Goal: Information Seeking & Learning: Learn about a topic

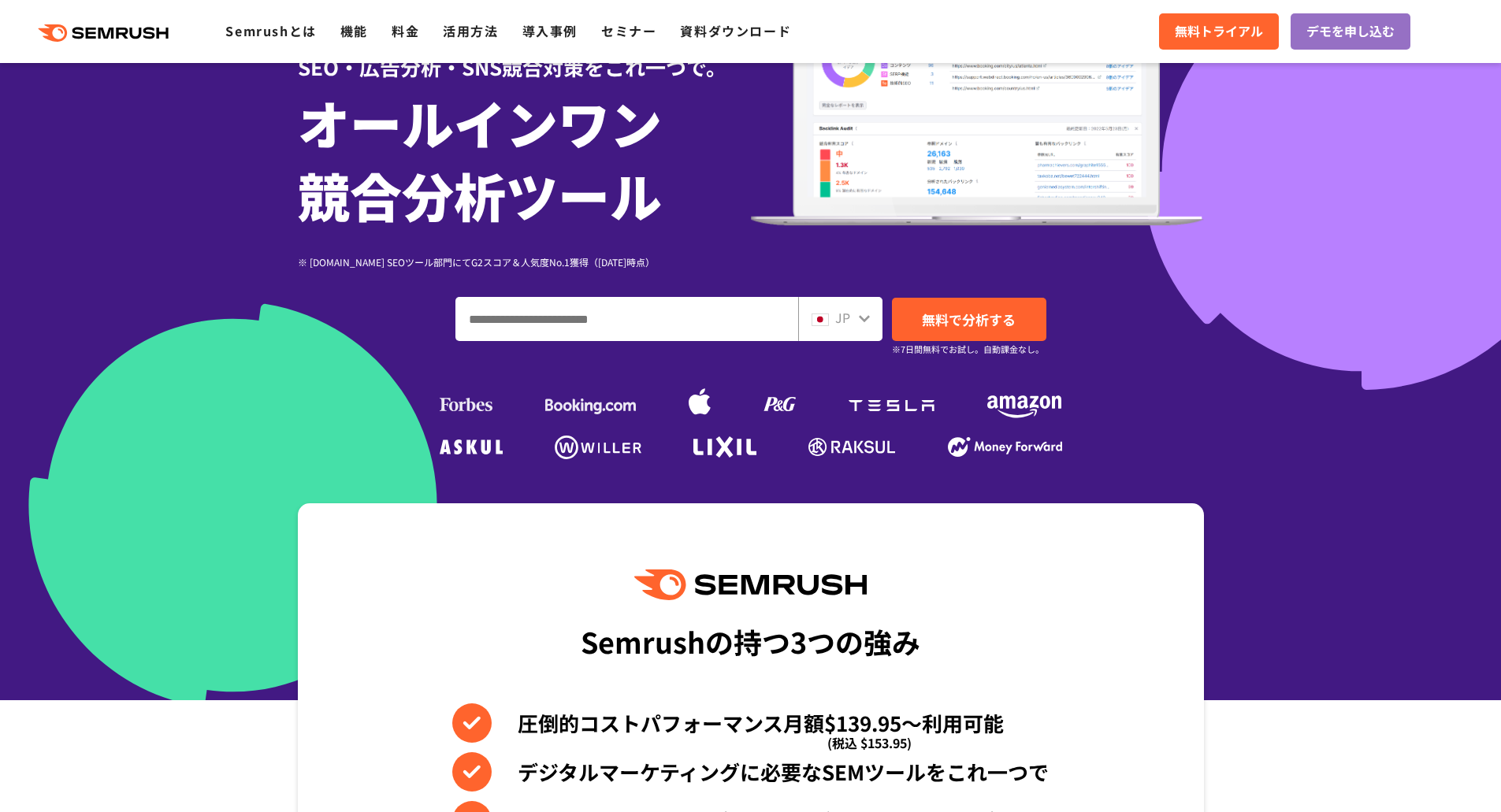
scroll to position [236, 0]
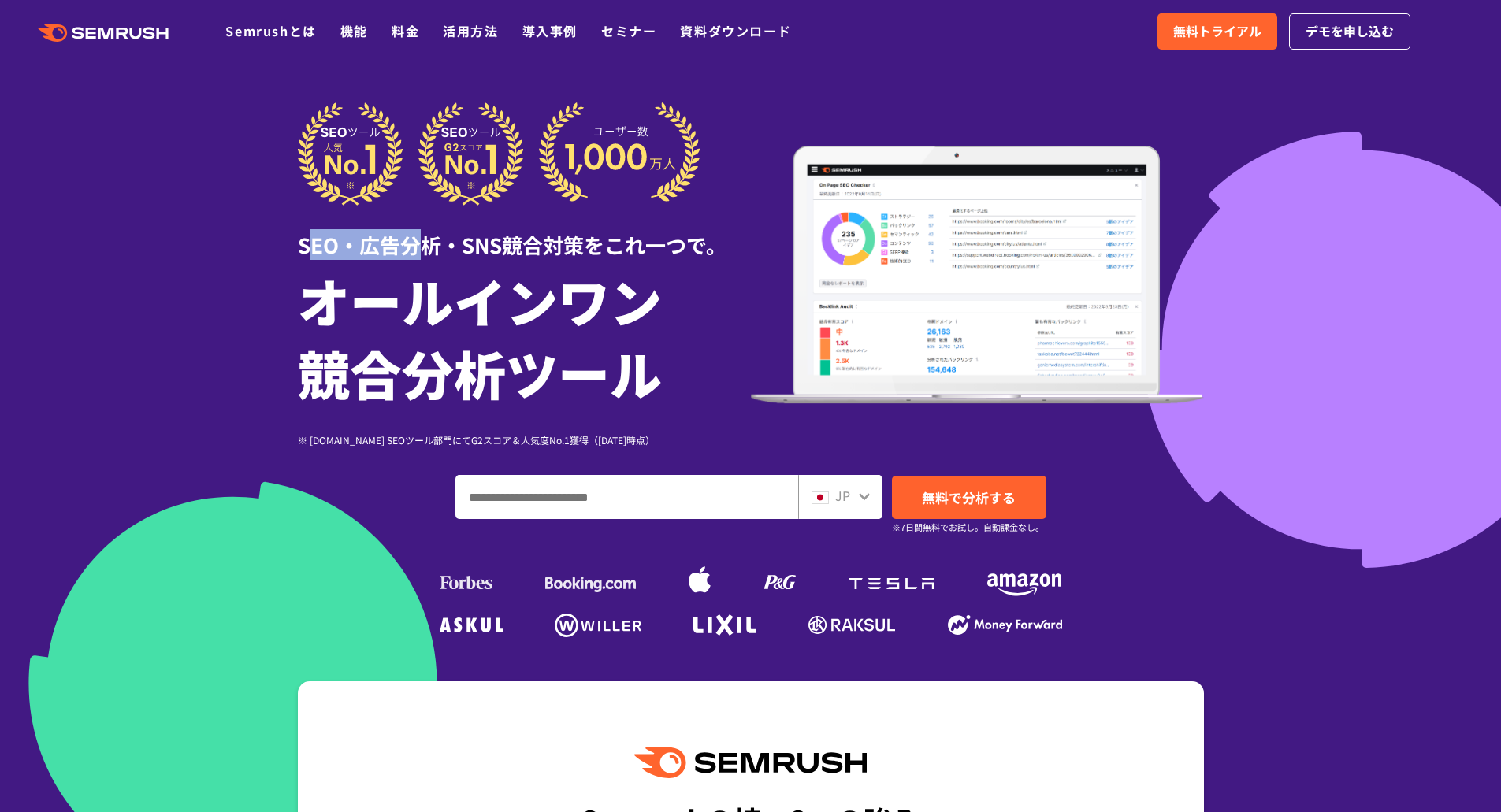
drag, startPoint x: 304, startPoint y: 249, endPoint x: 418, endPoint y: 249, distance: 114.0
click at [418, 249] on div "SEO・広告分析・SNS競合対策をこれ一つで。" at bounding box center [524, 233] width 453 height 54
drag, startPoint x: 301, startPoint y: 245, endPoint x: 432, endPoint y: 250, distance: 131.1
click at [434, 250] on div "SEO・広告分析・SNS競合対策をこれ一つで。" at bounding box center [524, 233] width 453 height 54
copy div "SEO・広告分析"
